Goal: Use online tool/utility: Utilize a website feature to perform a specific function

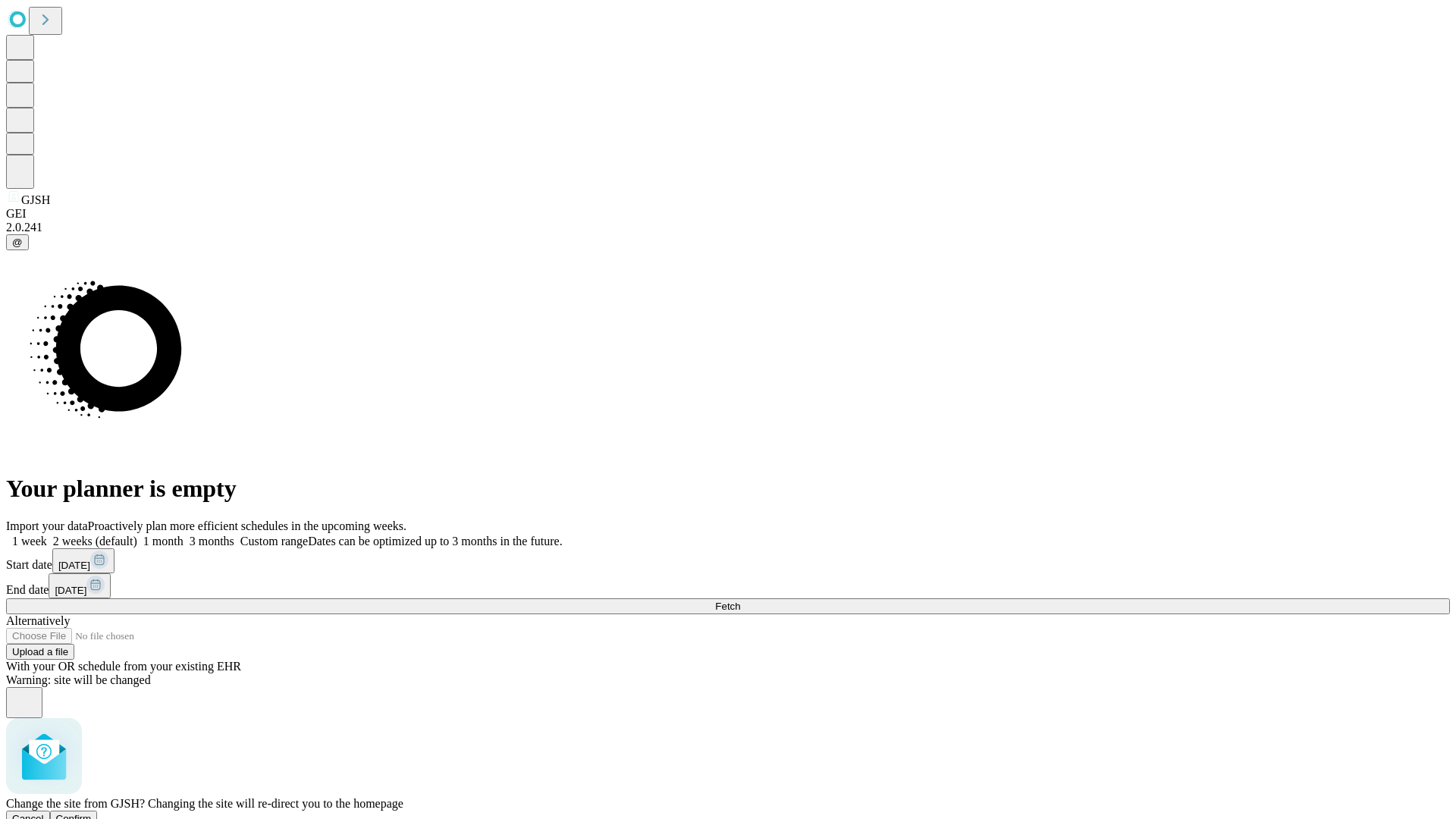
click at [92, 813] on span "Confirm" at bounding box center [74, 819] width 36 height 12
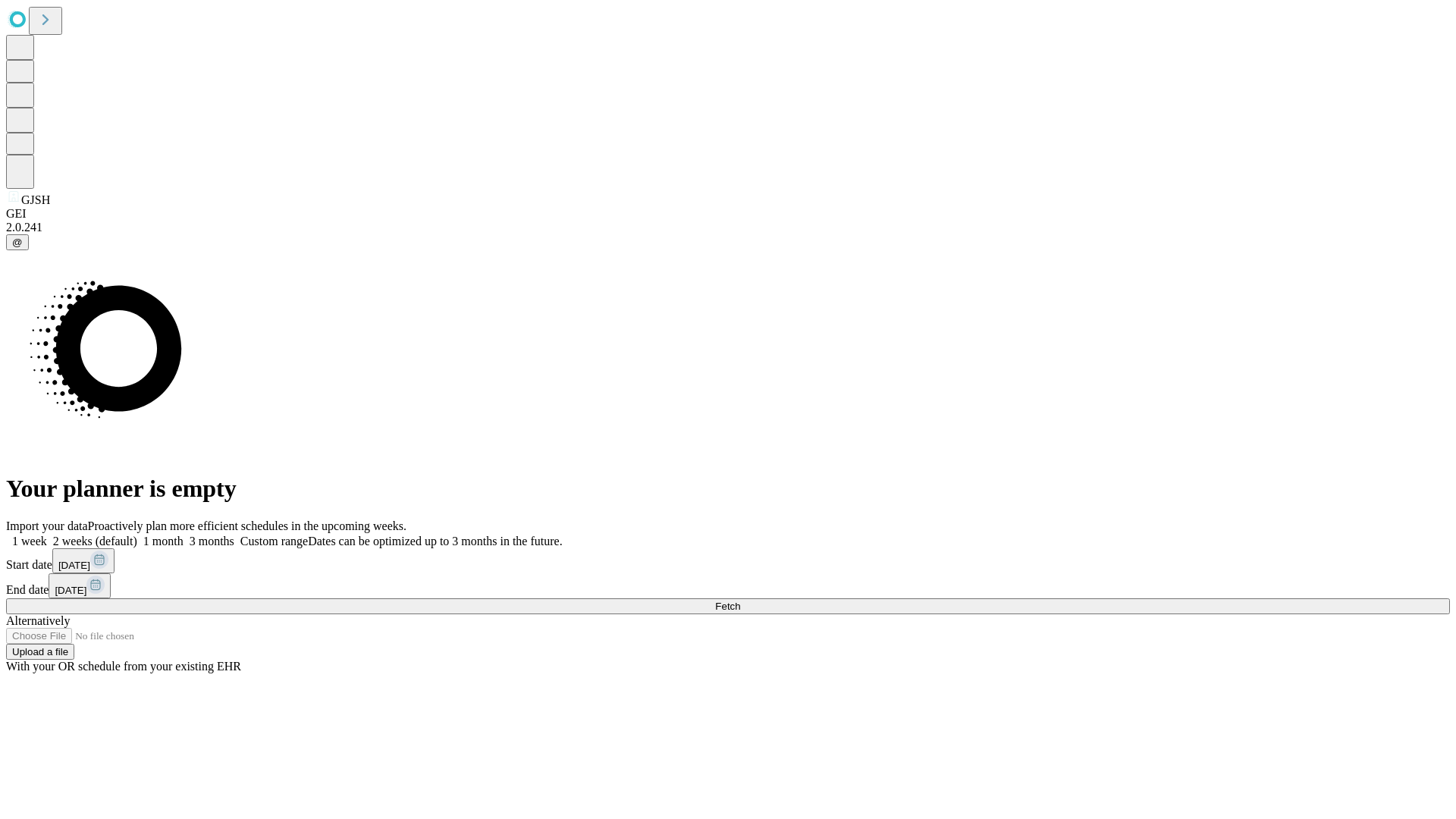
click at [137, 535] on label "2 weeks (default)" at bounding box center [92, 542] width 91 height 13
click at [740, 601] on span "Fetch" at bounding box center [728, 606] width 25 height 12
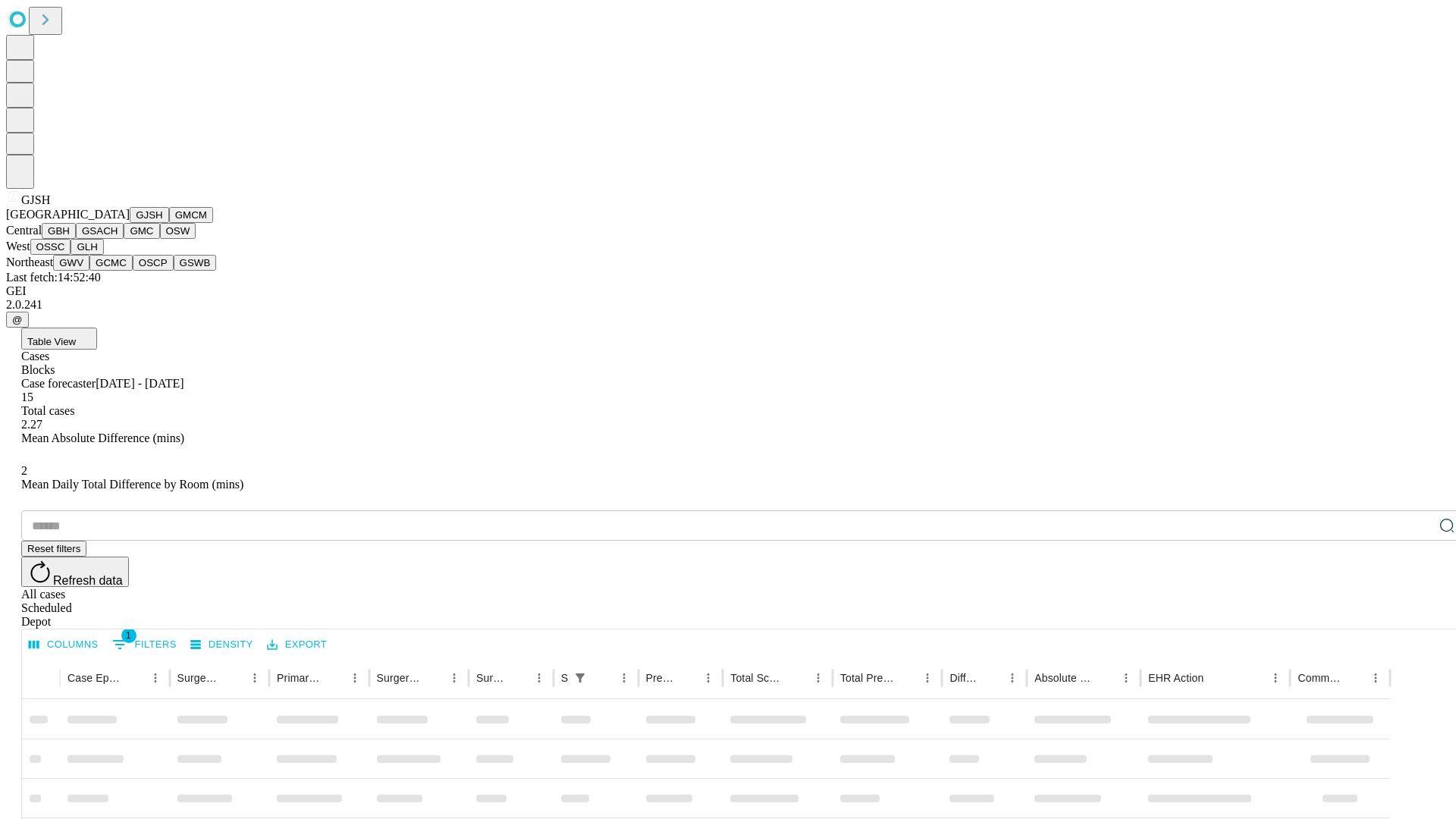
click at [169, 223] on button "GMCM" at bounding box center [191, 214] width 44 height 16
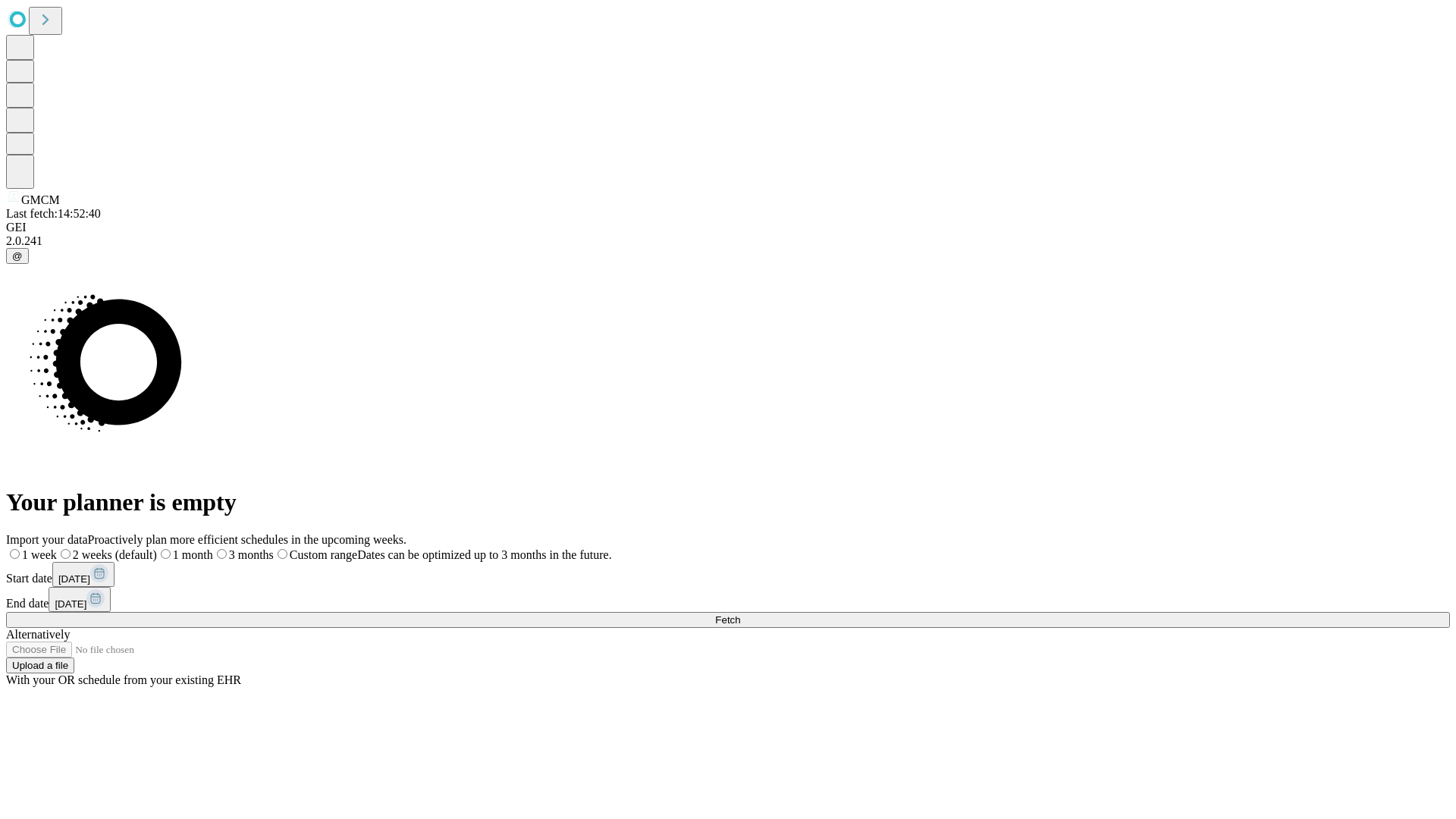
click at [157, 548] on label "2 weeks (default)" at bounding box center [106, 555] width 100 height 13
click at [740, 615] on span "Fetch" at bounding box center [728, 620] width 25 height 12
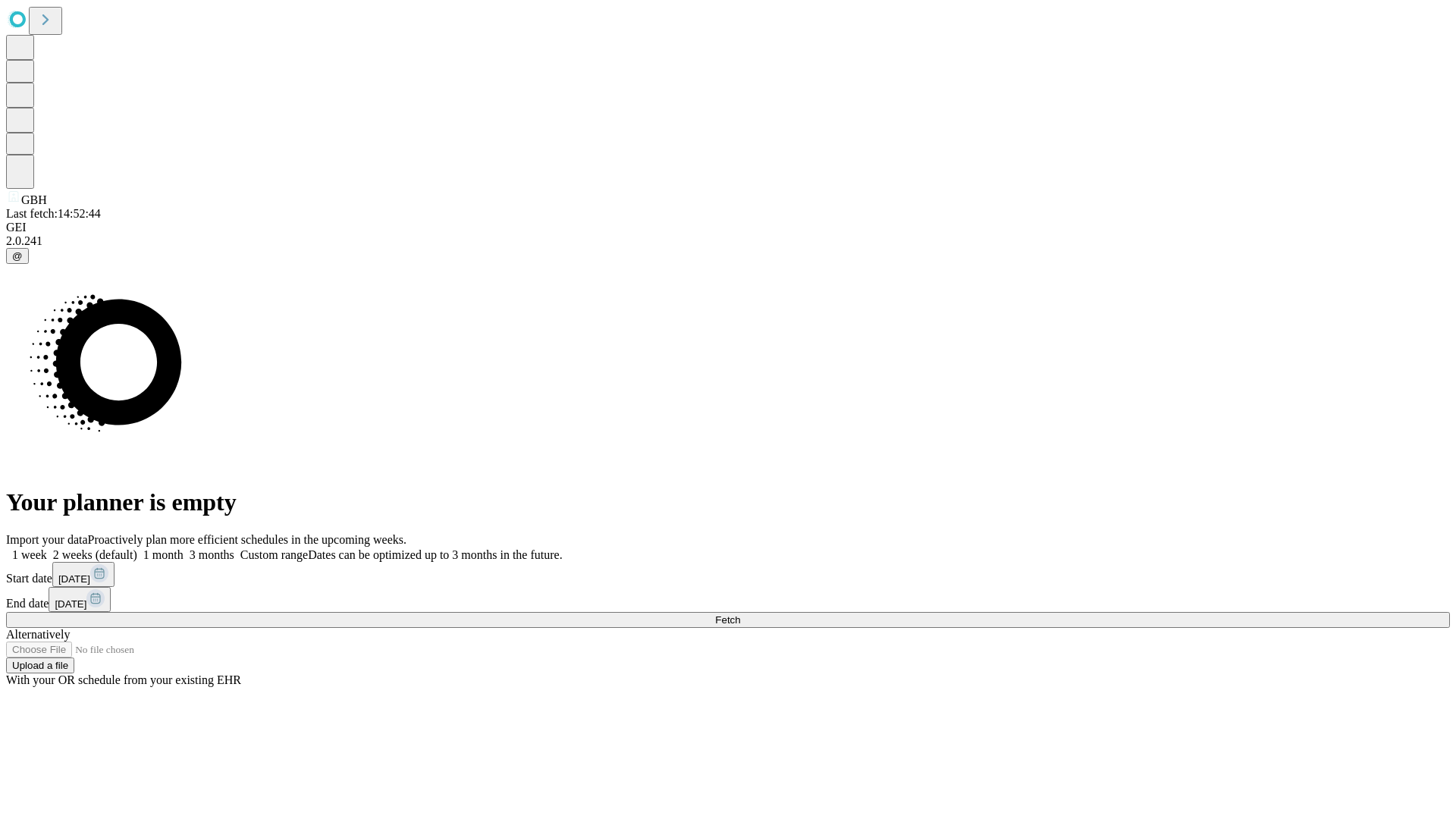
click at [137, 548] on label "2 weeks (default)" at bounding box center [92, 555] width 91 height 13
click at [740, 615] on span "Fetch" at bounding box center [728, 620] width 25 height 12
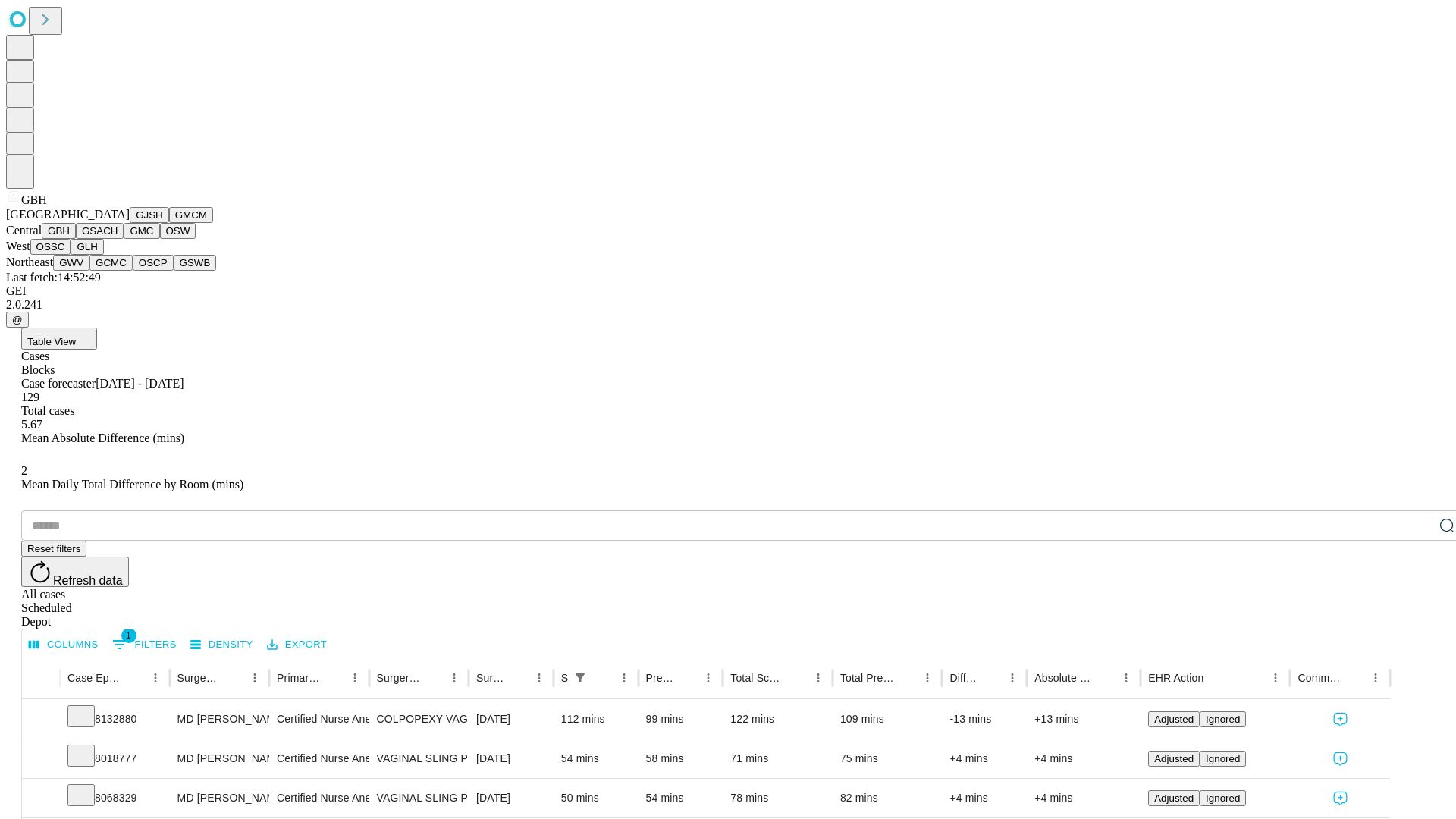
click at [118, 239] on button "GSACH" at bounding box center [100, 230] width 48 height 16
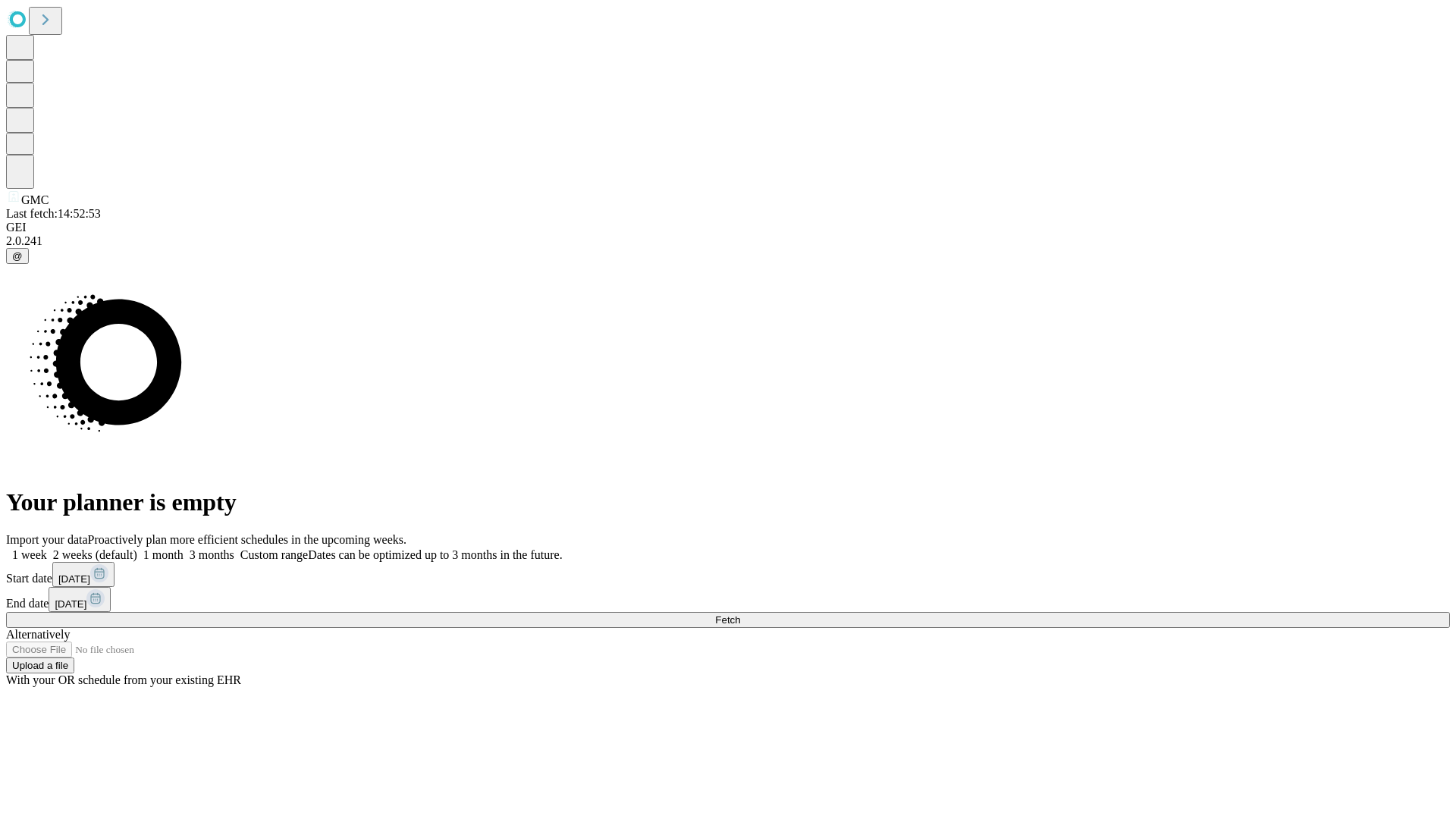
click at [137, 548] on label "2 weeks (default)" at bounding box center [92, 555] width 91 height 13
click at [740, 615] on span "Fetch" at bounding box center [728, 620] width 25 height 12
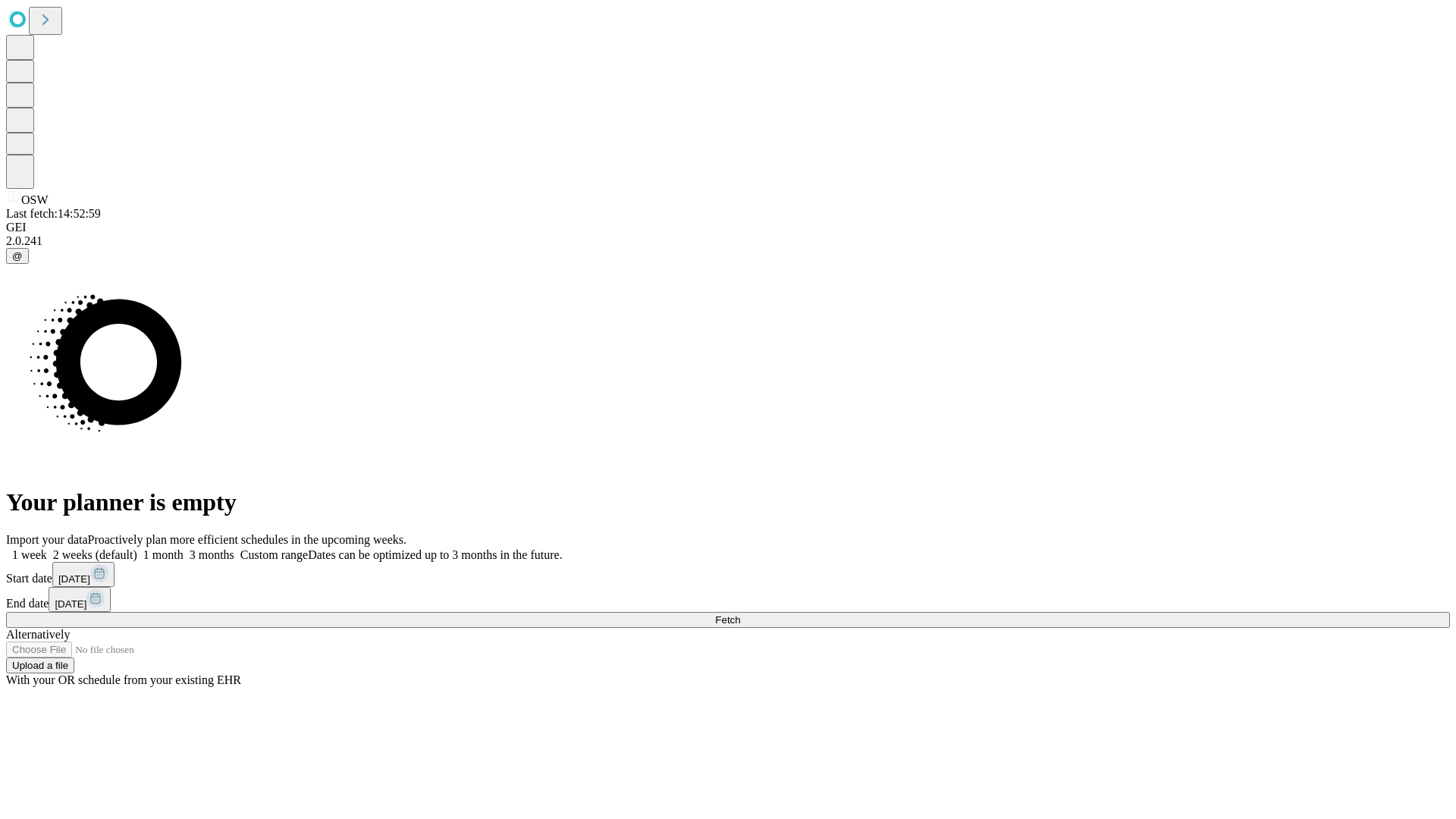
click at [137, 548] on label "2 weeks (default)" at bounding box center [92, 555] width 91 height 13
click at [740, 615] on span "Fetch" at bounding box center [728, 620] width 25 height 12
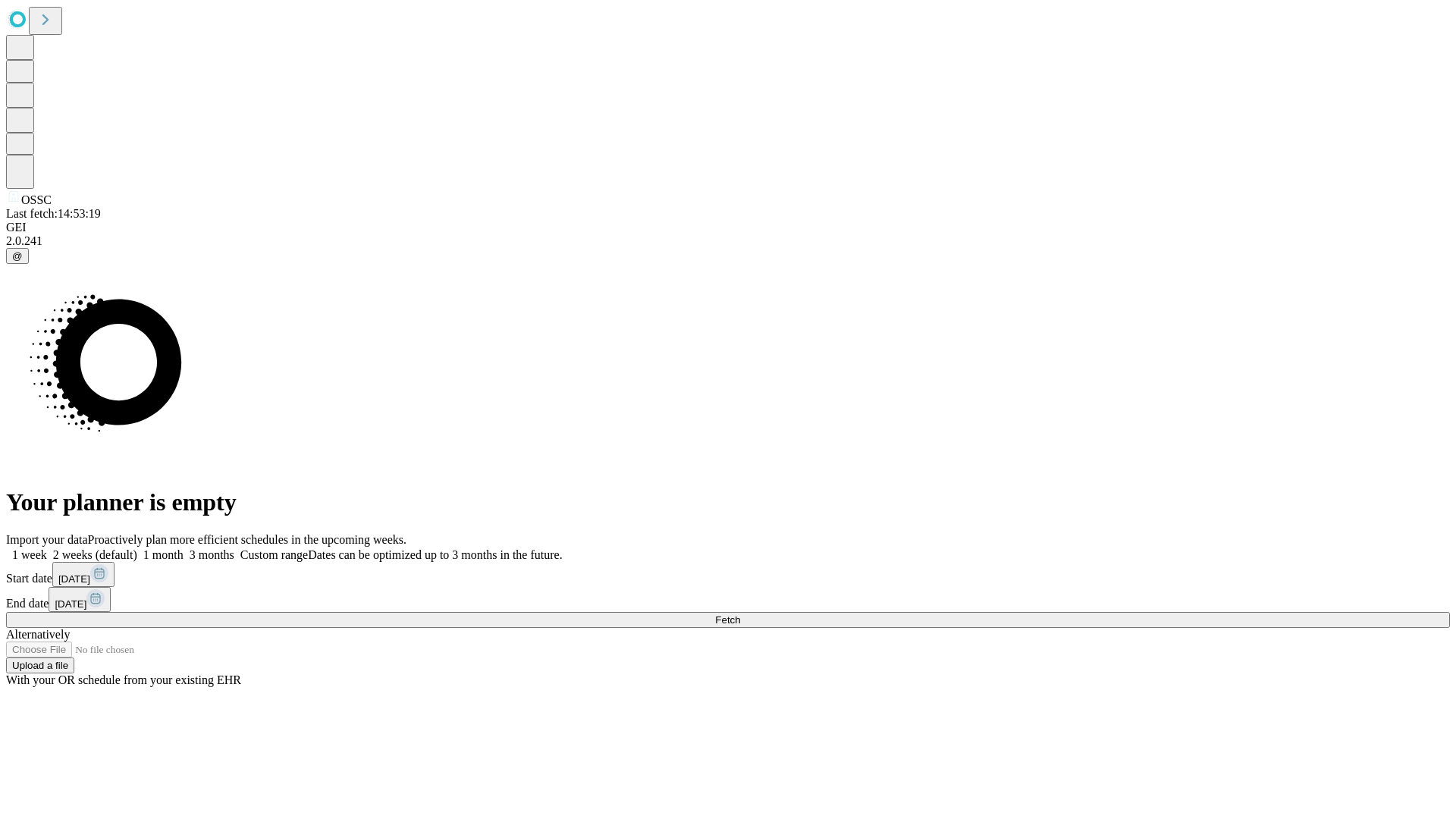
click at [137, 548] on label "2 weeks (default)" at bounding box center [92, 555] width 91 height 13
click at [740, 615] on span "Fetch" at bounding box center [728, 620] width 25 height 12
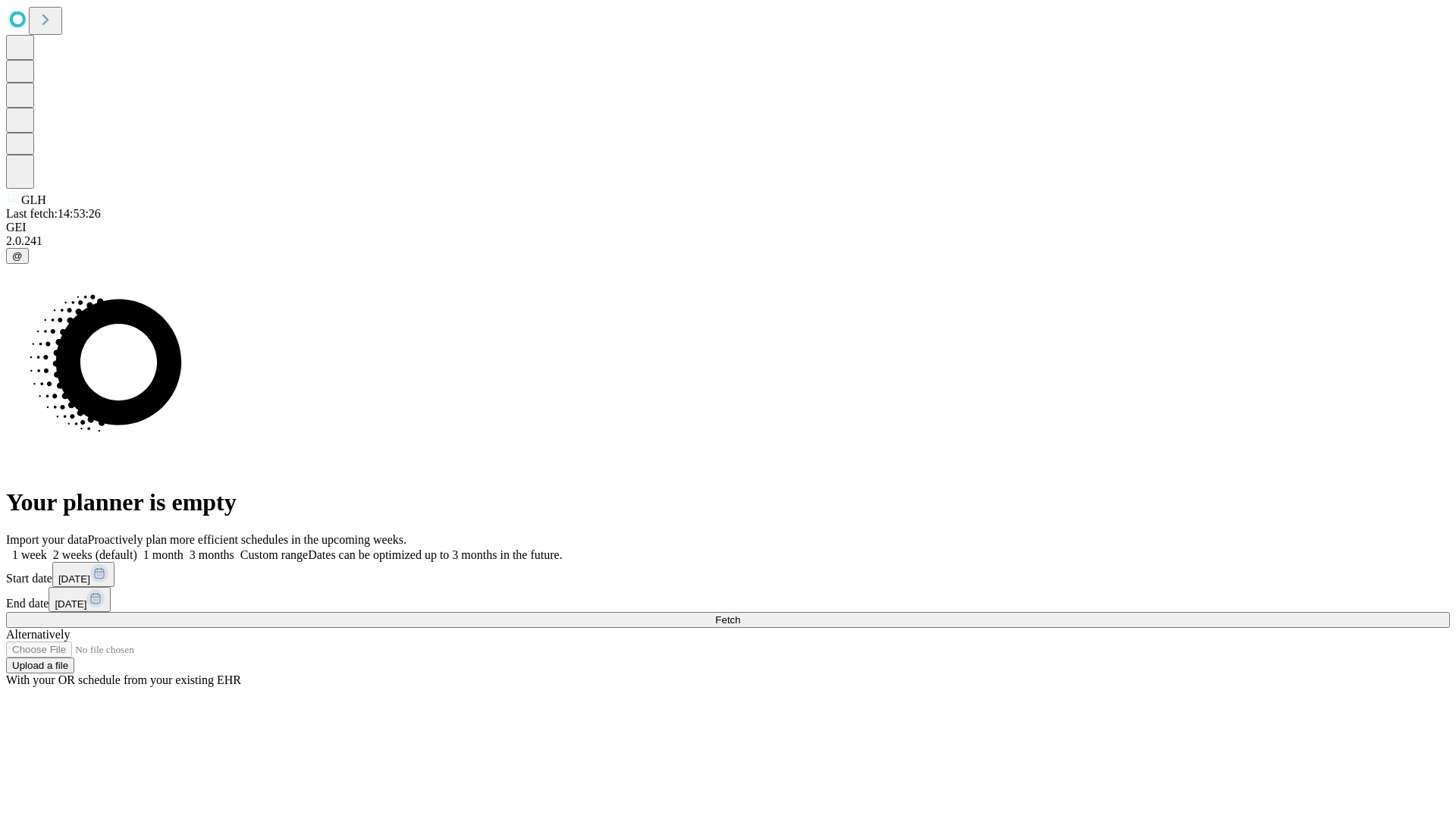
click at [137, 548] on label "2 weeks (default)" at bounding box center [92, 555] width 91 height 13
click at [740, 615] on span "Fetch" at bounding box center [728, 620] width 25 height 12
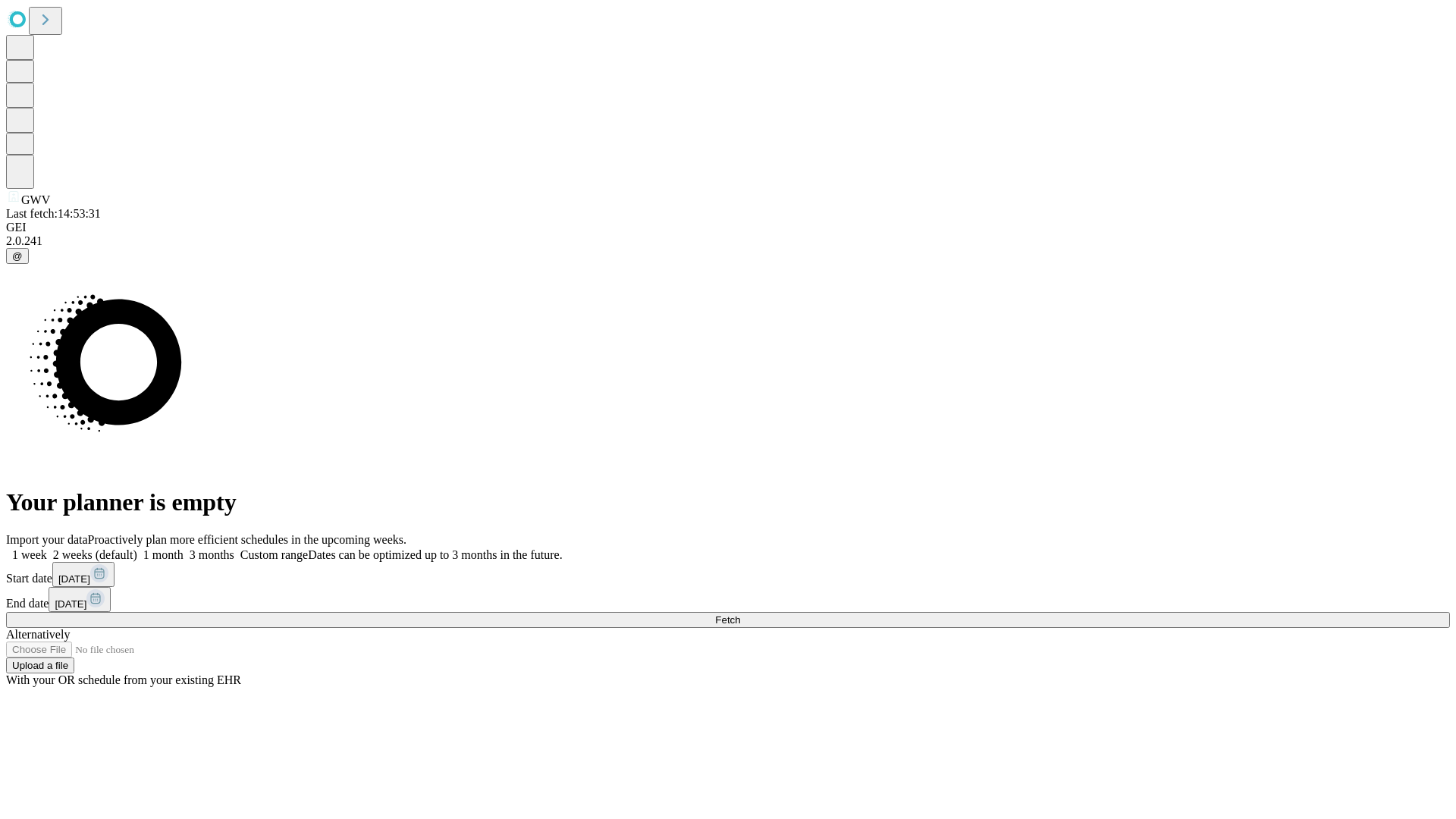
click at [137, 548] on label "2 weeks (default)" at bounding box center [92, 555] width 91 height 13
click at [740, 615] on span "Fetch" at bounding box center [728, 620] width 25 height 12
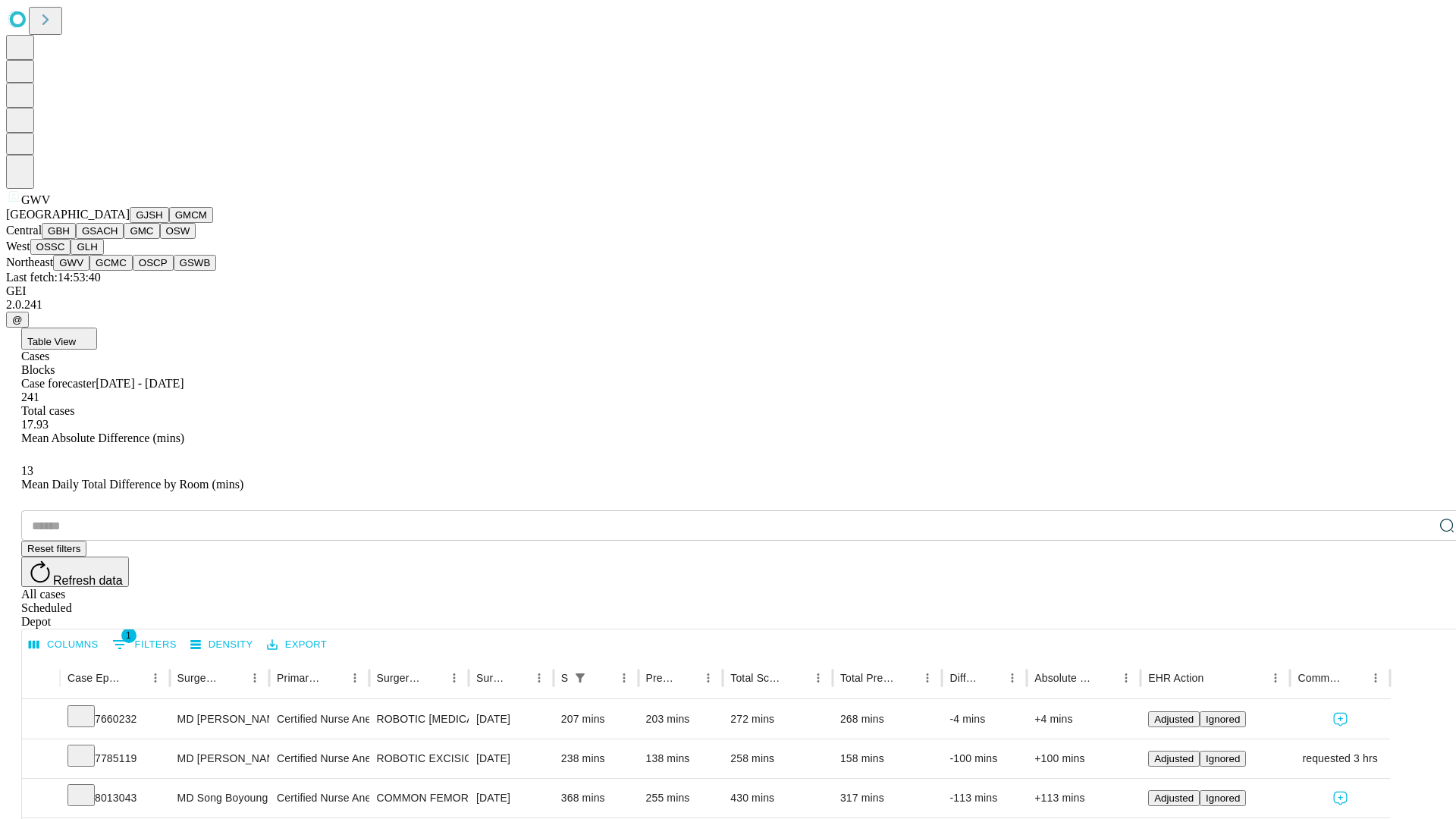
click at [118, 271] on button "GCMC" at bounding box center [111, 262] width 43 height 16
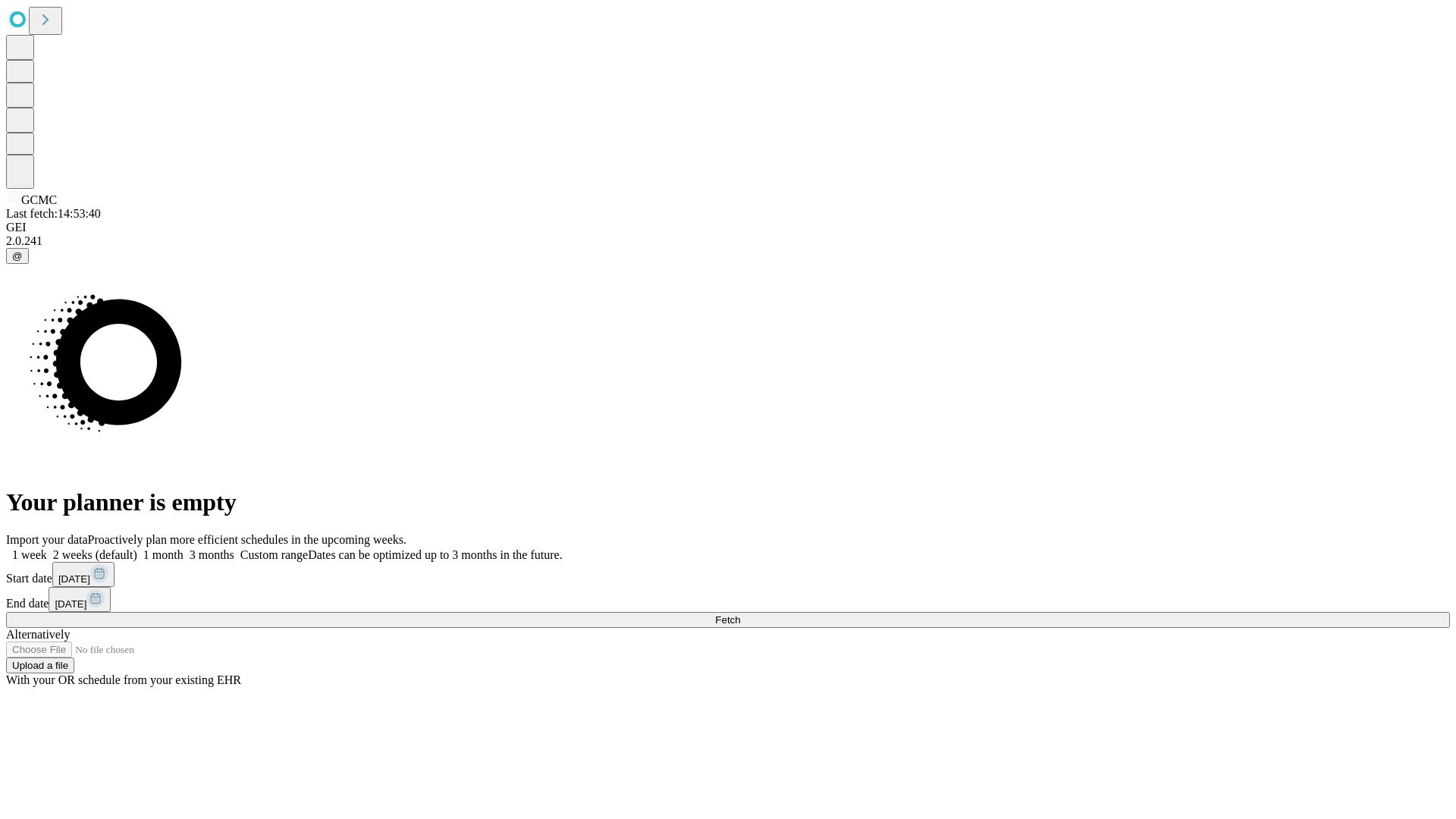
click at [137, 548] on label "2 weeks (default)" at bounding box center [92, 555] width 91 height 13
click at [740, 615] on span "Fetch" at bounding box center [728, 620] width 25 height 12
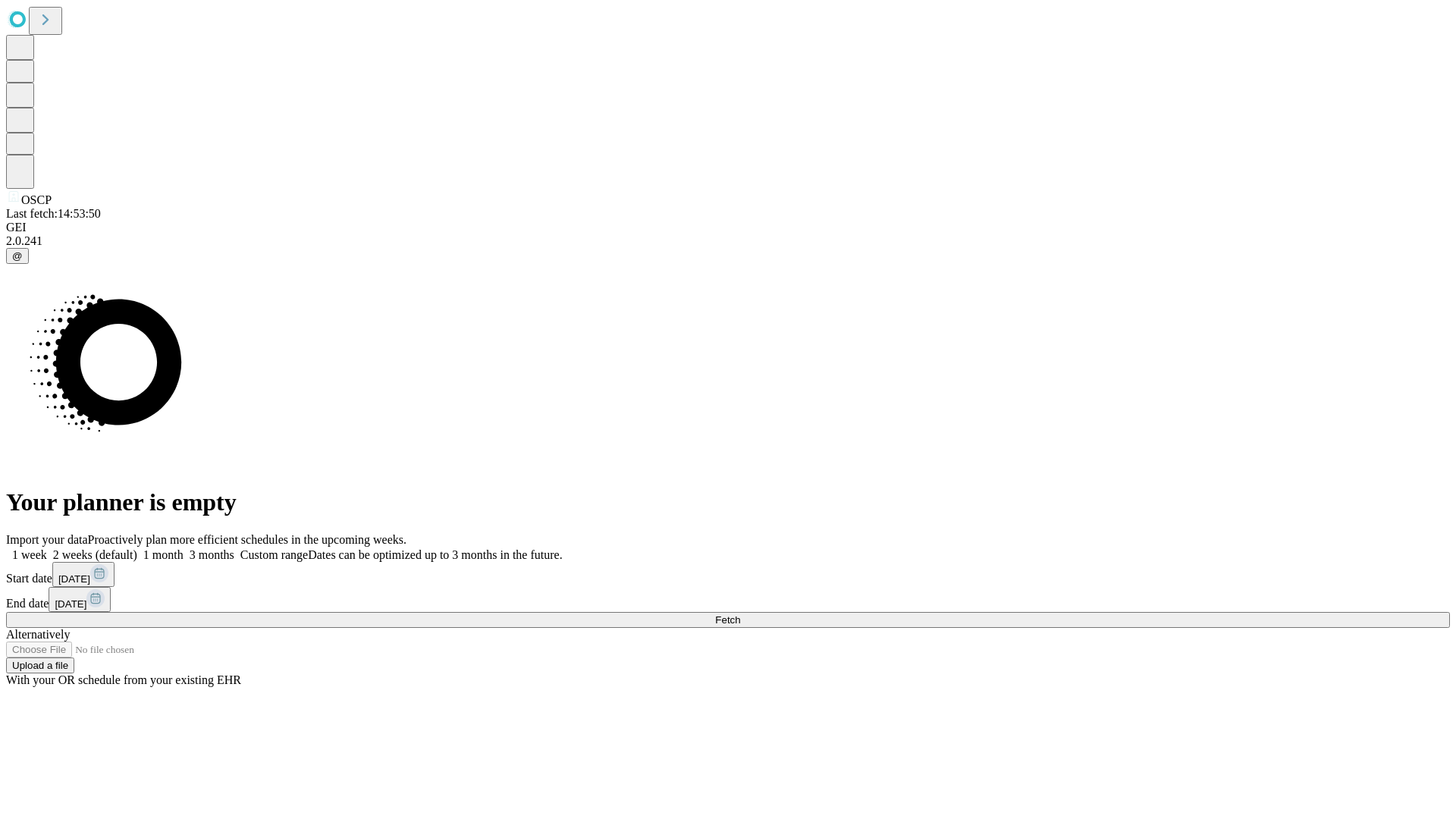
click at [137, 548] on label "2 weeks (default)" at bounding box center [92, 555] width 91 height 13
click at [740, 615] on span "Fetch" at bounding box center [728, 620] width 25 height 12
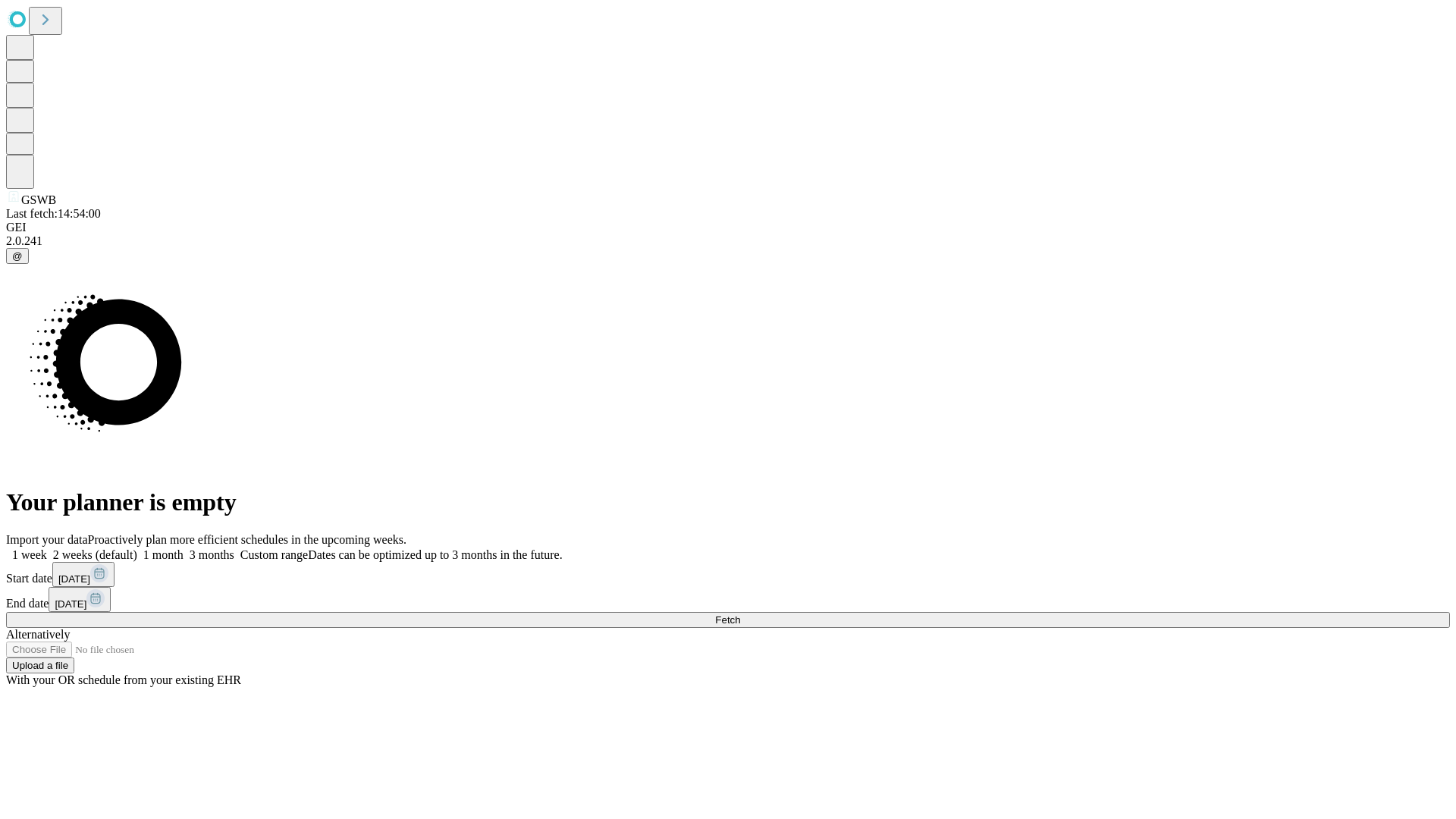
click at [137, 548] on label "2 weeks (default)" at bounding box center [92, 555] width 91 height 13
click at [740, 615] on span "Fetch" at bounding box center [728, 620] width 25 height 12
